Goal: Check status: Check status

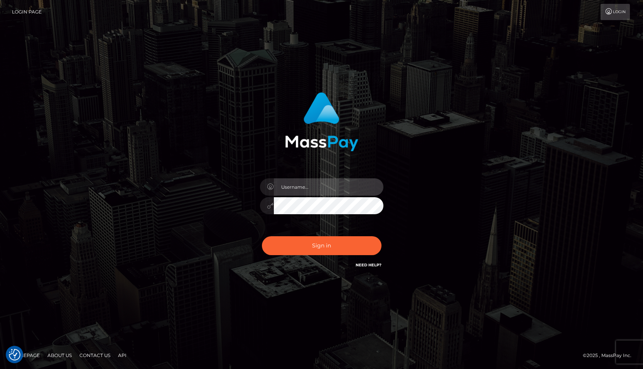
type input "tiana.whop"
click at [315, 259] on div "Sign in Need Help?" at bounding box center [321, 248] width 135 height 34
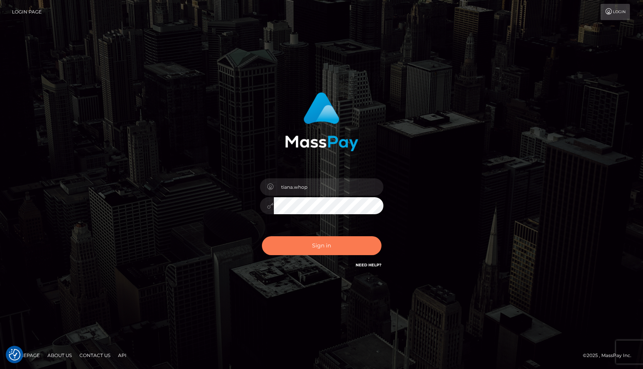
click at [315, 246] on button "Sign in" at bounding box center [322, 245] width 120 height 19
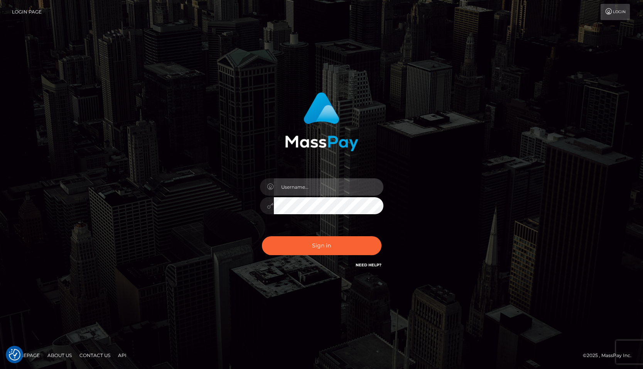
type input "tiana.whop"
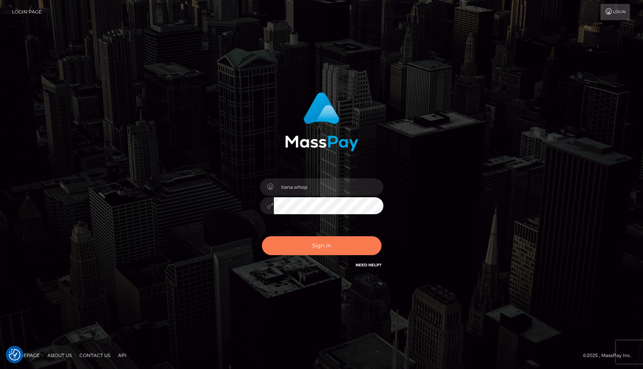
click at [315, 246] on button "Sign in" at bounding box center [322, 245] width 120 height 19
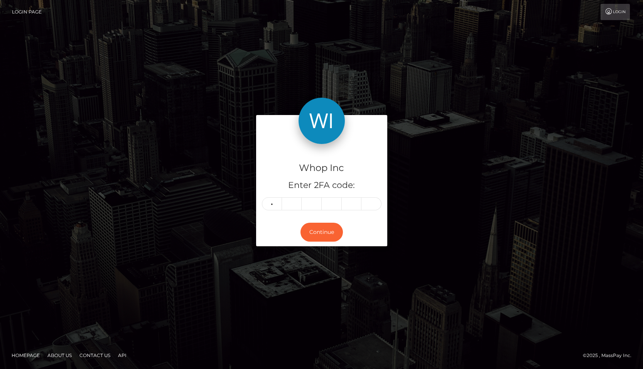
type input "0"
type input "8"
type input "9"
type input "6"
type input "4"
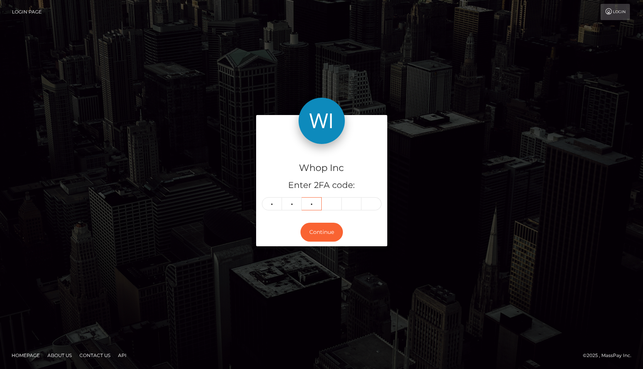
type input "2"
type input "3"
type input "9"
click at [368, 202] on input "text" at bounding box center [371, 203] width 20 height 13
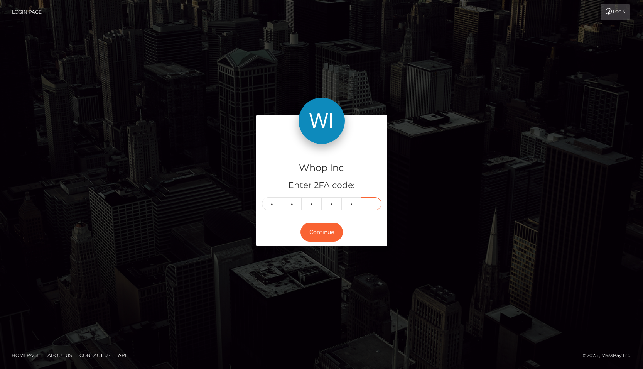
click at [368, 202] on input "text" at bounding box center [371, 203] width 20 height 13
type input "6"
type input "4"
type input "1"
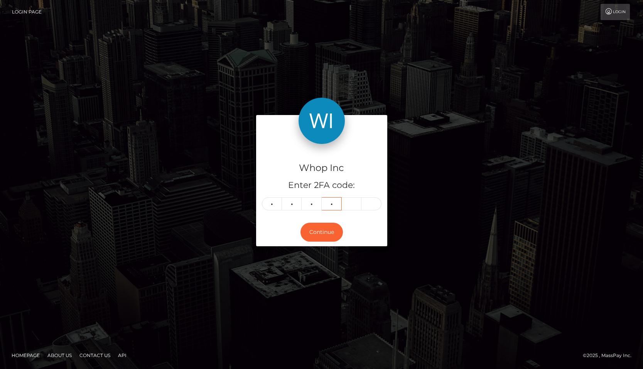
type input "2"
type input "3"
type input "9"
click at [330, 229] on button "Continue" at bounding box center [321, 231] width 42 height 19
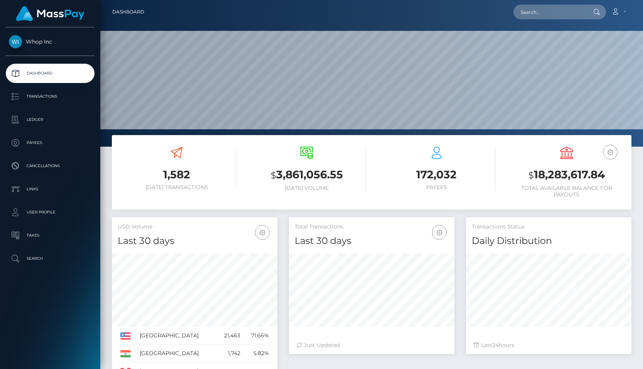
scroll to position [136, 165]
click at [530, 14] on input "text" at bounding box center [549, 12] width 72 height 15
paste input "payout_08161795-8cf6-11f0-bd85-0694aced620b"
type input "payout_08161795-8cf6-11f0-bd85-0694aced620b"
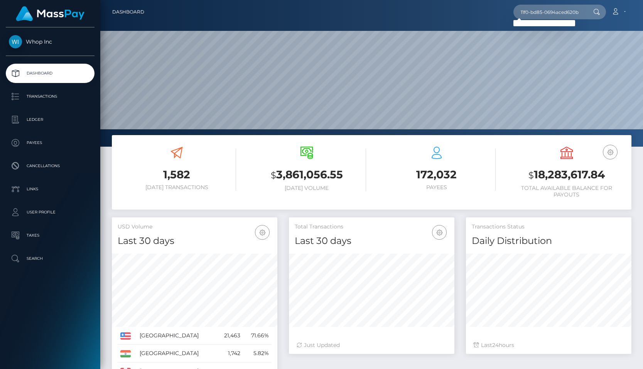
scroll to position [0, 0]
click at [562, 22] on div "Loading... Loading..." at bounding box center [544, 23] width 62 height 6
click at [586, 11] on div at bounding box center [596, 12] width 20 height 15
click at [593, 11] on div at bounding box center [596, 12] width 20 height 15
click at [574, 11] on input "payout_08161795-8cf6-11f0-bd85-0694aced620b" at bounding box center [549, 12] width 72 height 15
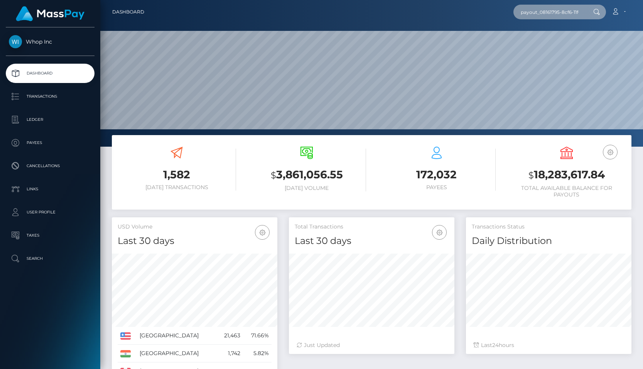
click at [574, 11] on input "payout_08161795-8cf6-11f0-bd85-0694aced620b" at bounding box center [549, 12] width 72 height 15
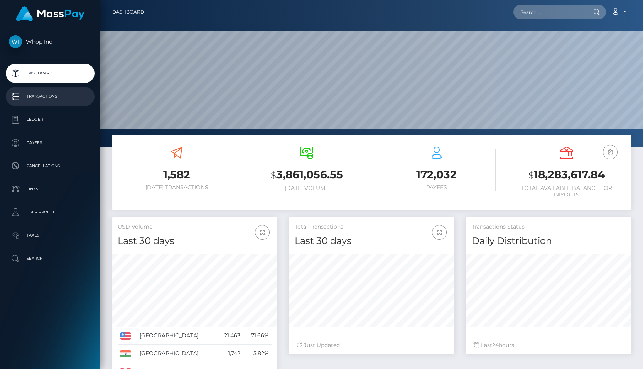
click at [49, 91] on p "Transactions" at bounding box center [50, 97] width 83 height 12
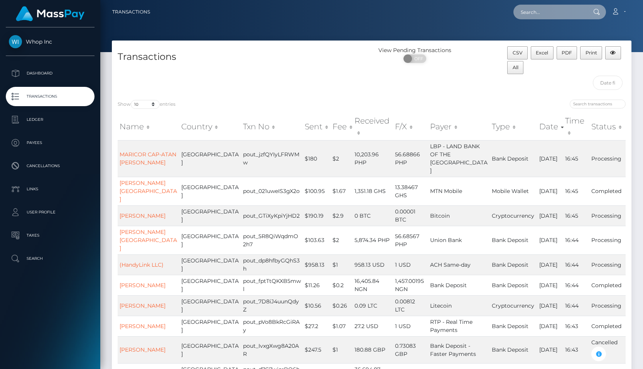
click at [545, 15] on input "text" at bounding box center [549, 12] width 72 height 15
paste input "pout_jvdTrvOJFbk2V"
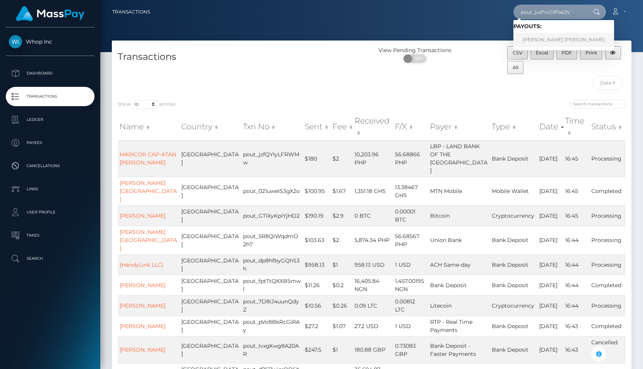
type input "pout_jvdTrvOJFbk2V"
click at [543, 39] on link "[PERSON_NAME] [PERSON_NAME]" at bounding box center [563, 40] width 101 height 14
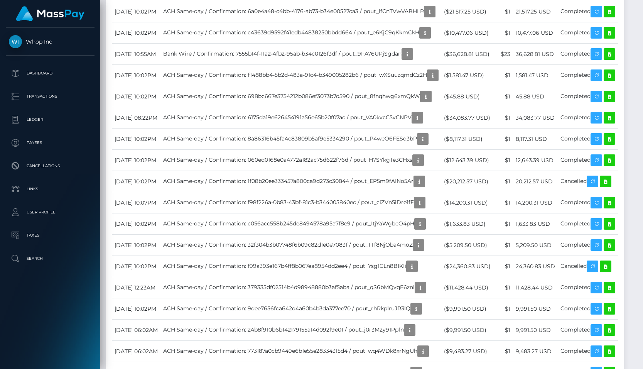
scroll to position [586, 0]
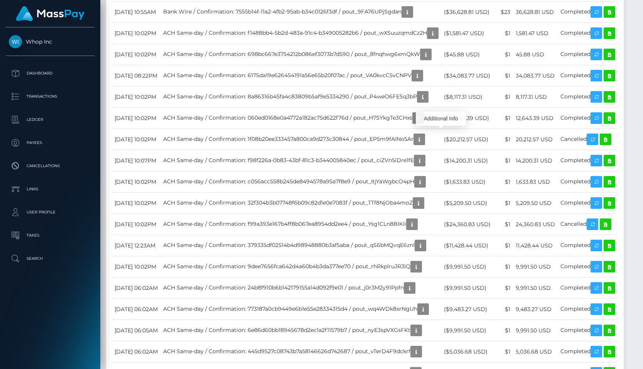
scroll to position [631, 0]
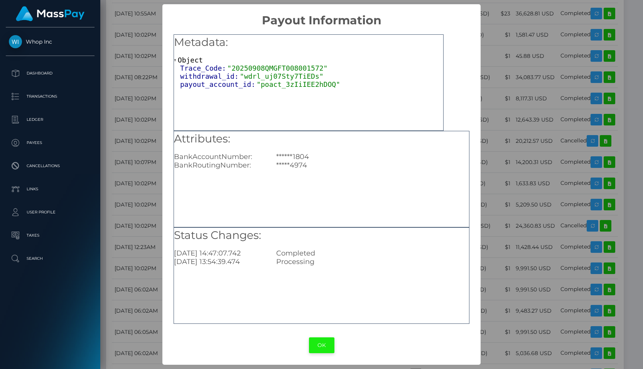
click at [316, 344] on button "OK" at bounding box center [321, 345] width 25 height 16
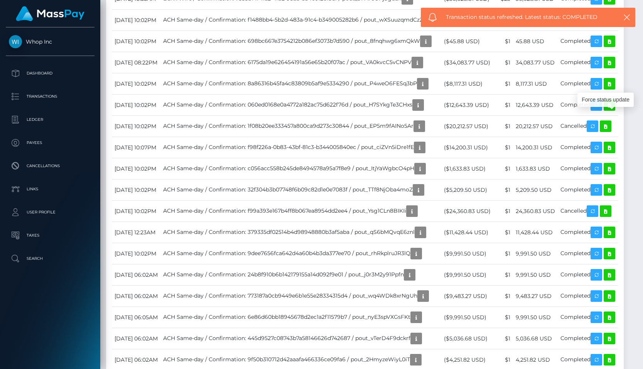
scroll to position [647, 0]
